Goal: Use online tool/utility

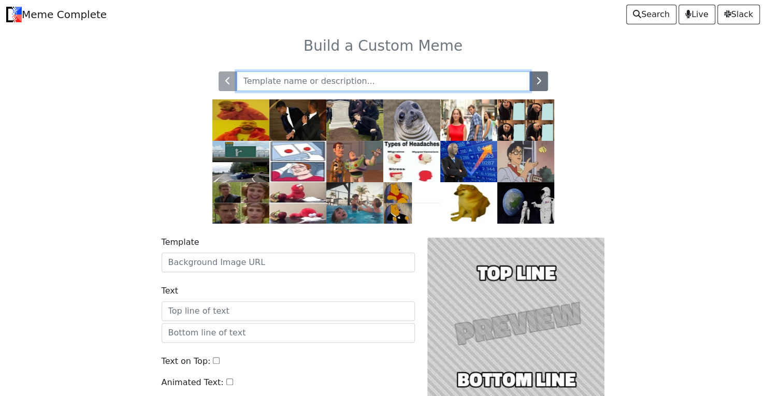
paste input "[URL][DOMAIN_NAME]"
type input "https://knowyourmeme.com/memes/talking-to-brick-wall"
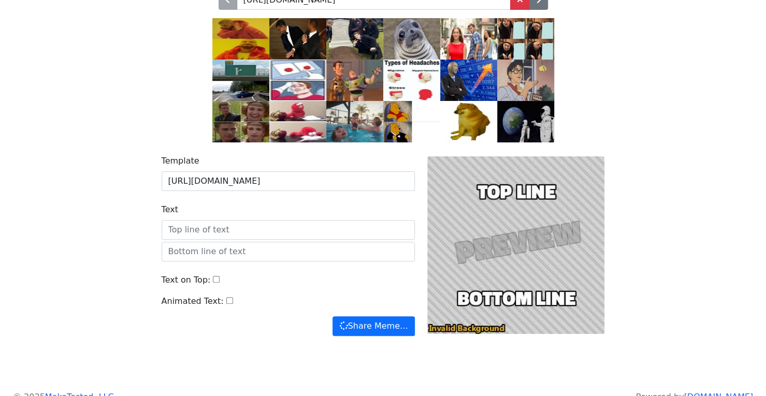
scroll to position [96, 0]
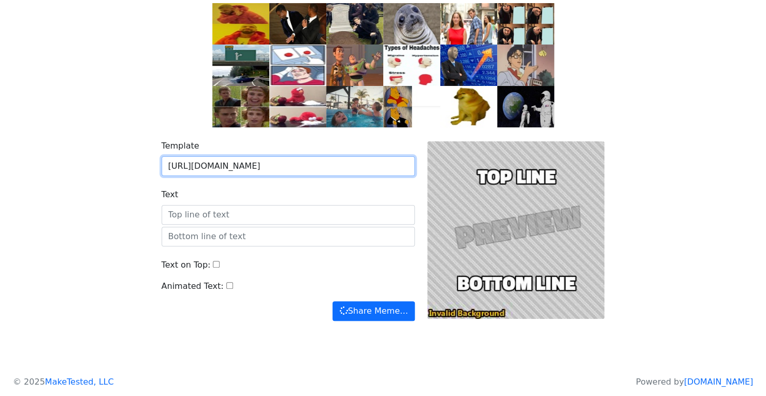
click at [288, 171] on input "https://knowyourmeme.com/memes/talking-to-brick-wall" at bounding box center [288, 166] width 253 height 20
paste input "i.kym-cdn.com/entries/icons/original/000/037/864/wallcover.jpg"
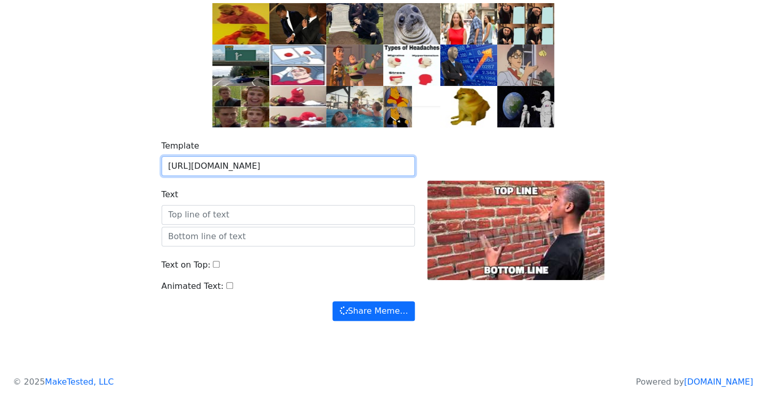
type input "https://i.kym-cdn.com/entries/icons/original/000/037/864/wallcover.jpg"
click at [524, 229] on div at bounding box center [516, 230] width 190 height 181
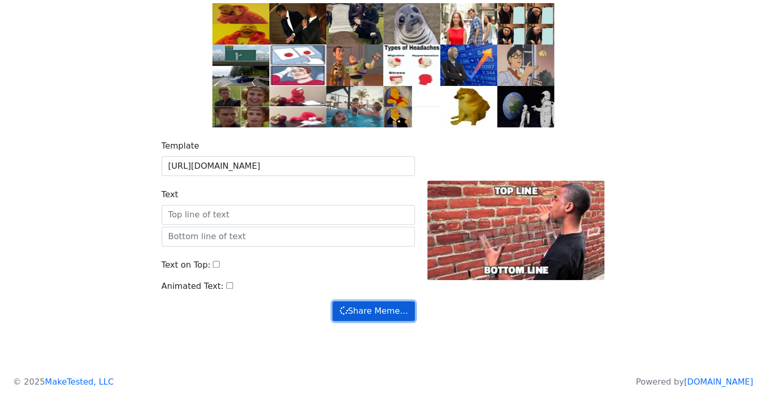
click at [393, 308] on button "Share Meme…" at bounding box center [374, 311] width 82 height 20
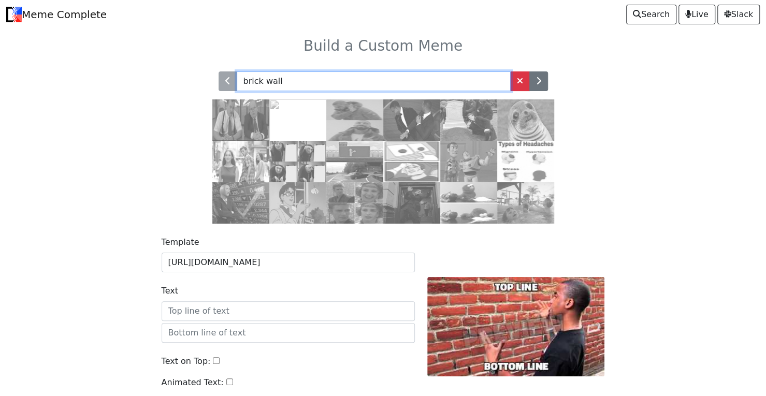
type input "brick wall"
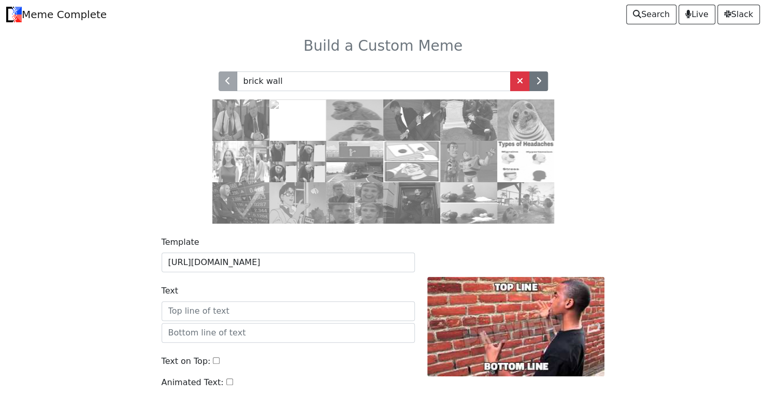
click at [76, 140] on div "brick wall" at bounding box center [383, 141] width 684 height 165
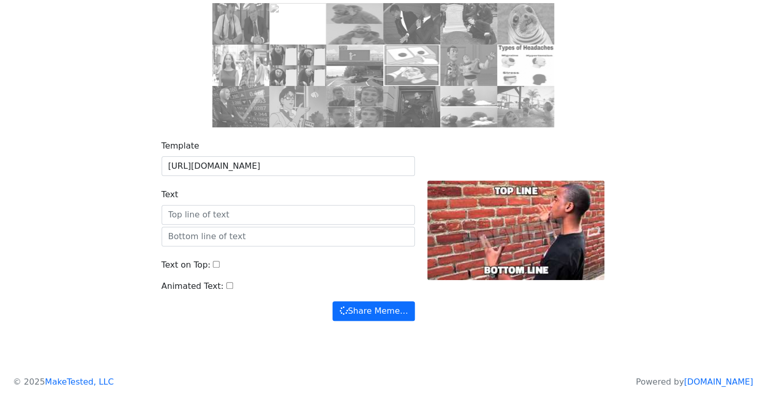
scroll to position [94, 0]
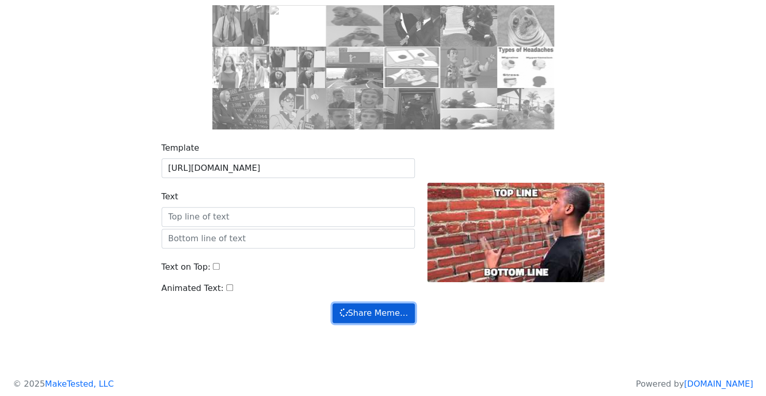
click at [360, 317] on button "Share Meme…" at bounding box center [374, 314] width 82 height 20
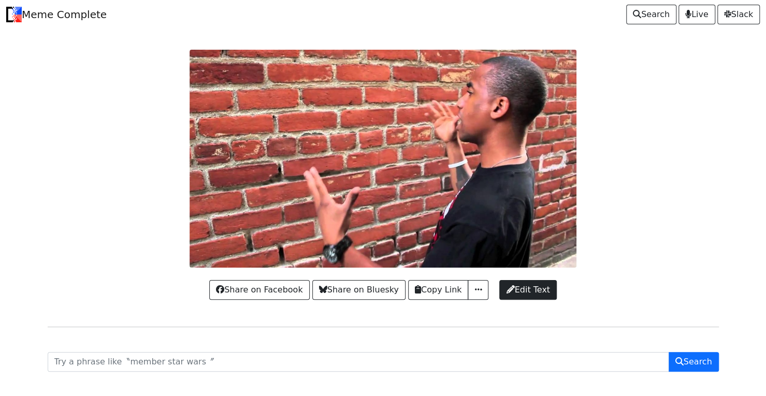
click at [611, 76] on div at bounding box center [383, 159] width 684 height 218
